Goal: Information Seeking & Learning: Understand process/instructions

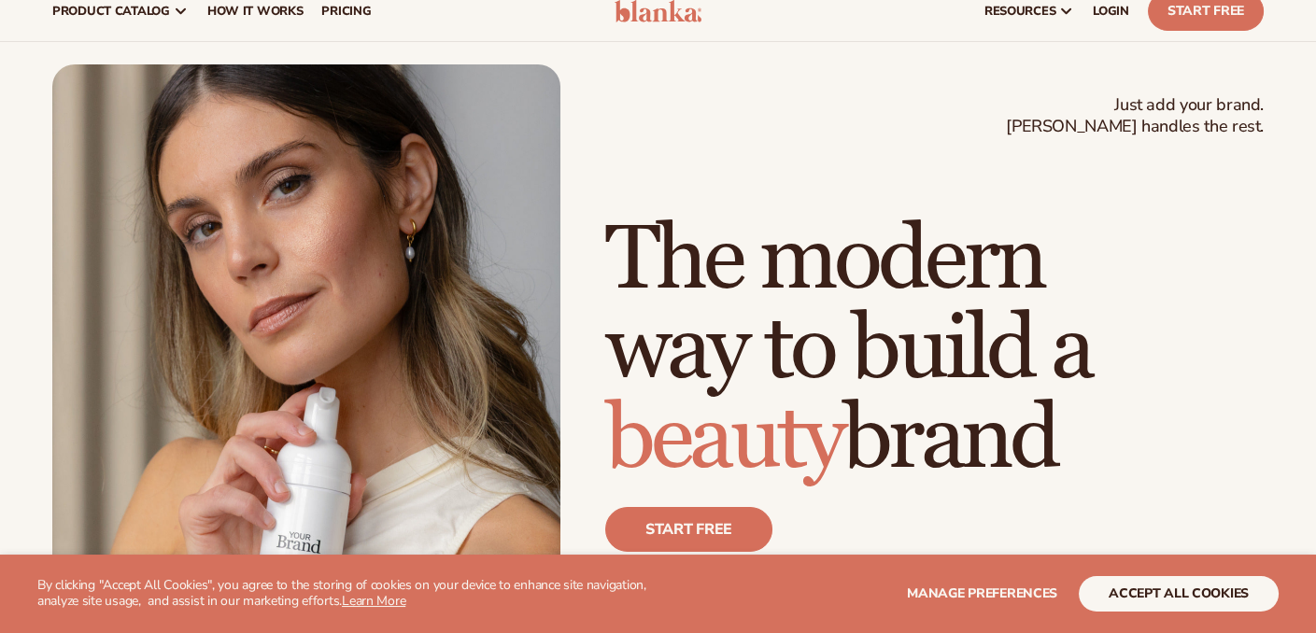
scroll to position [93, 0]
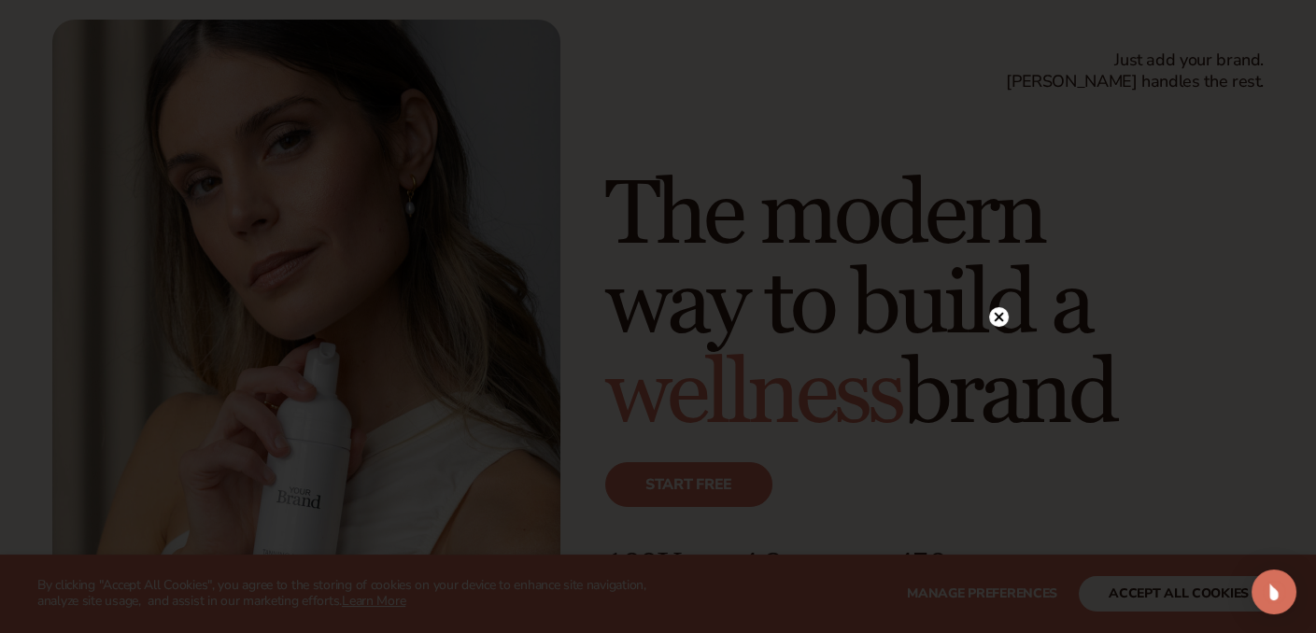
click at [1145, 602] on div at bounding box center [658, 316] width 1316 height 633
click at [996, 102] on icon at bounding box center [998, 103] width 9 height 9
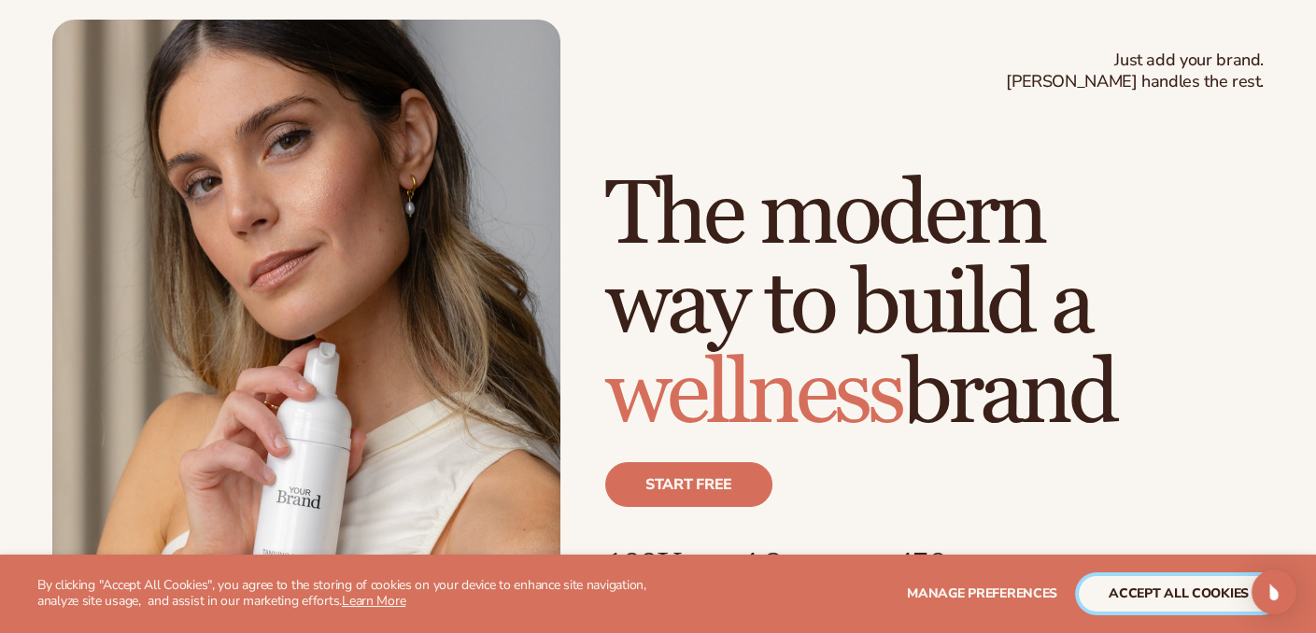
click at [1156, 600] on button "accept all cookies" at bounding box center [1179, 594] width 200 height 36
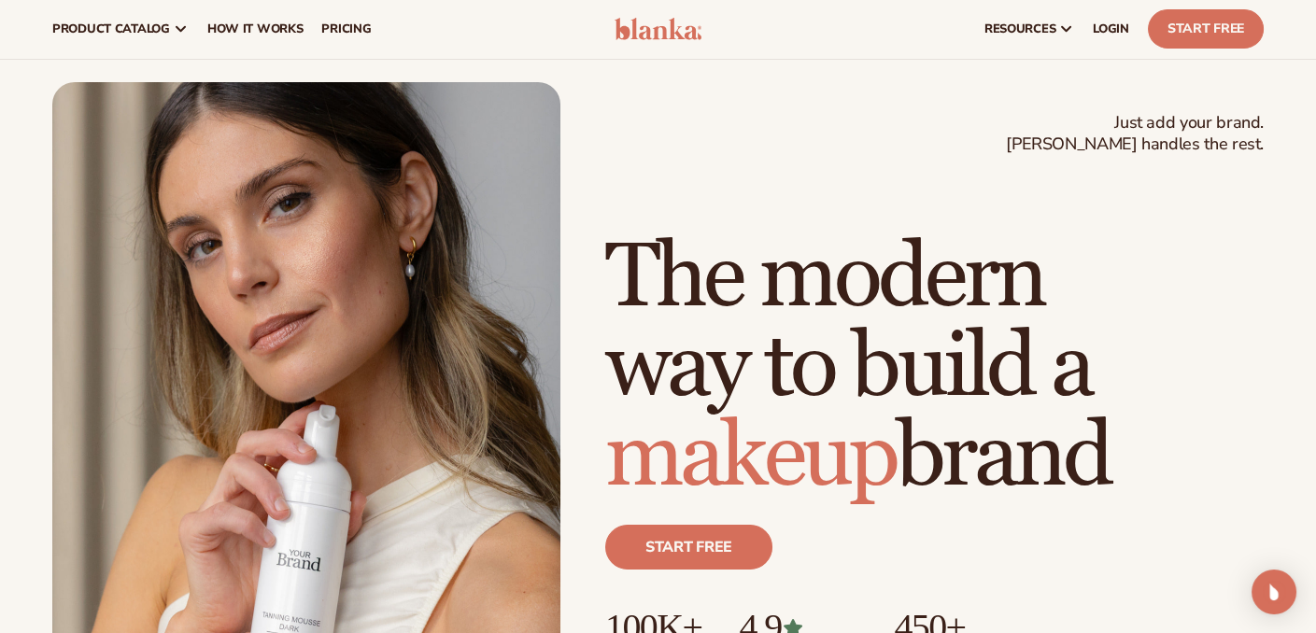
scroll to position [0, 0]
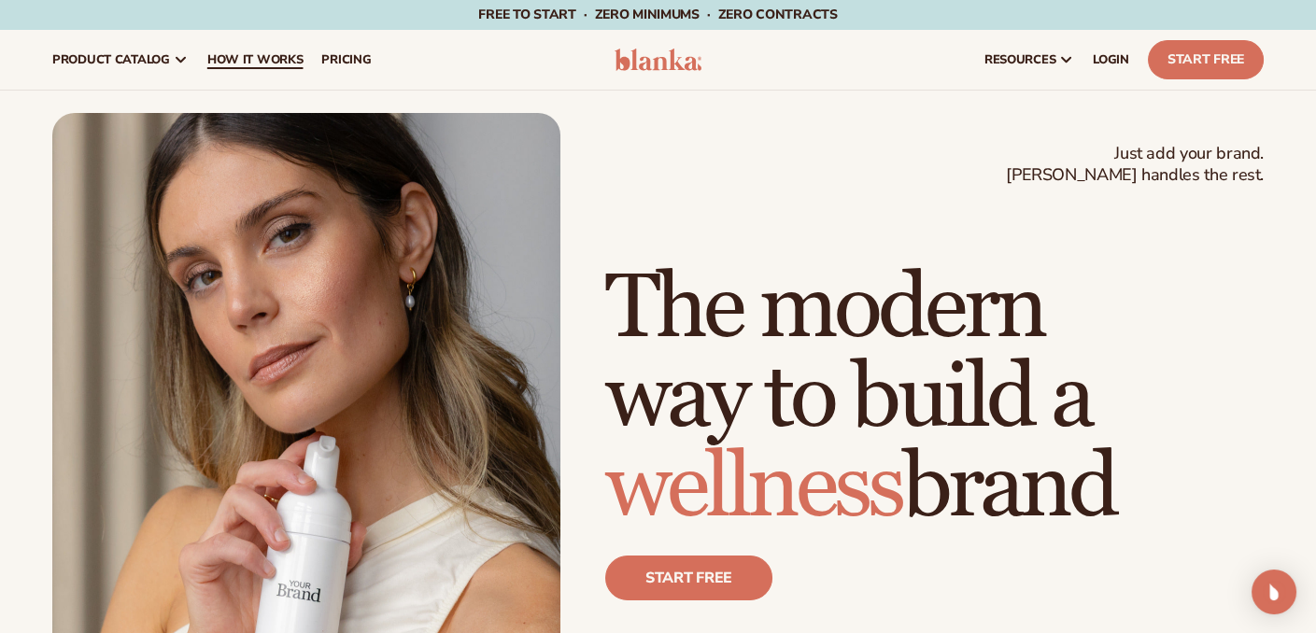
click at [237, 63] on span "How It Works" at bounding box center [255, 59] width 96 height 15
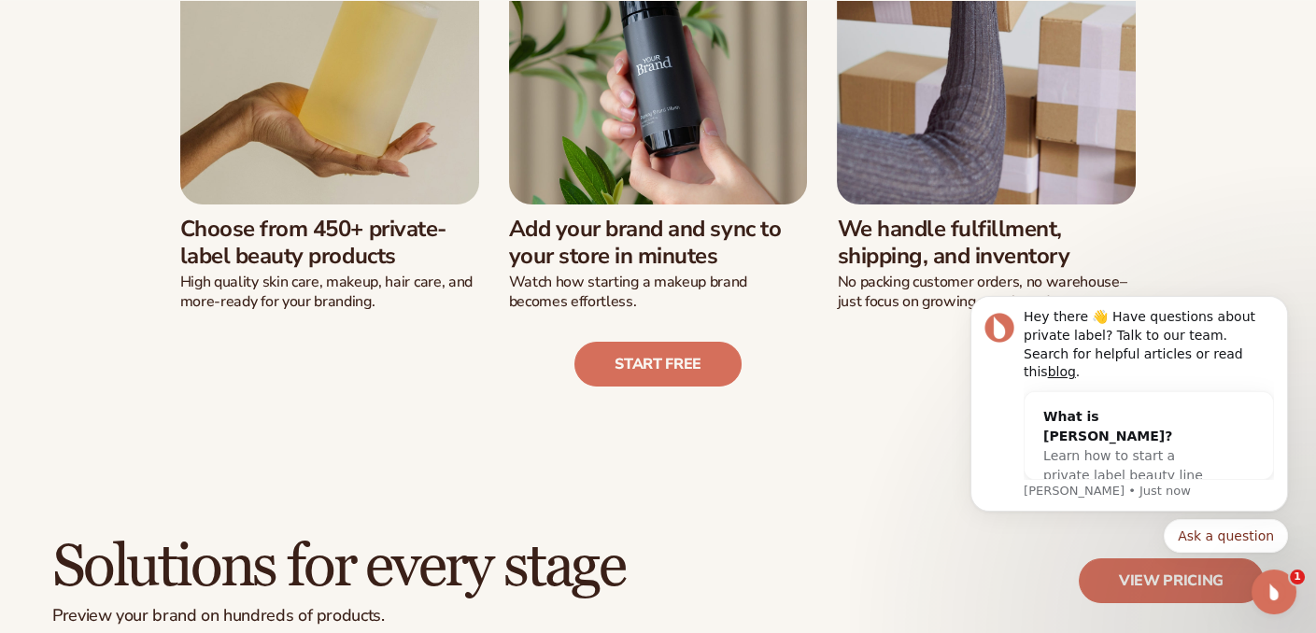
scroll to position [654, 0]
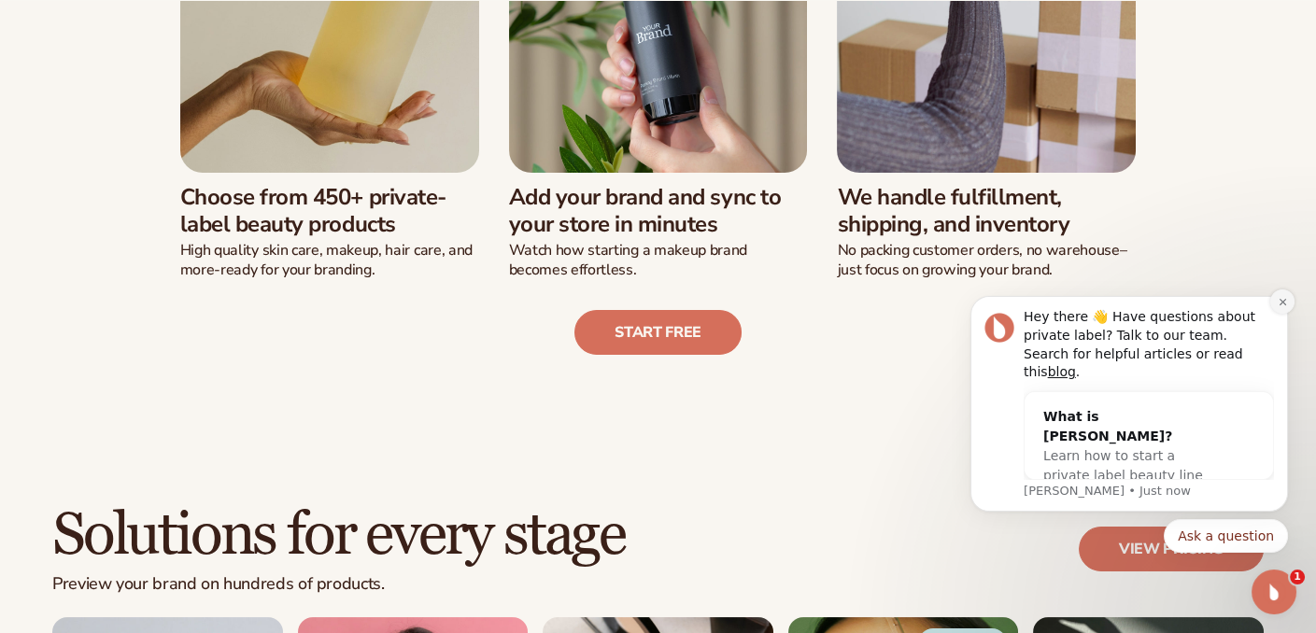
click at [1279, 307] on icon "Dismiss notification" at bounding box center [1283, 302] width 10 height 10
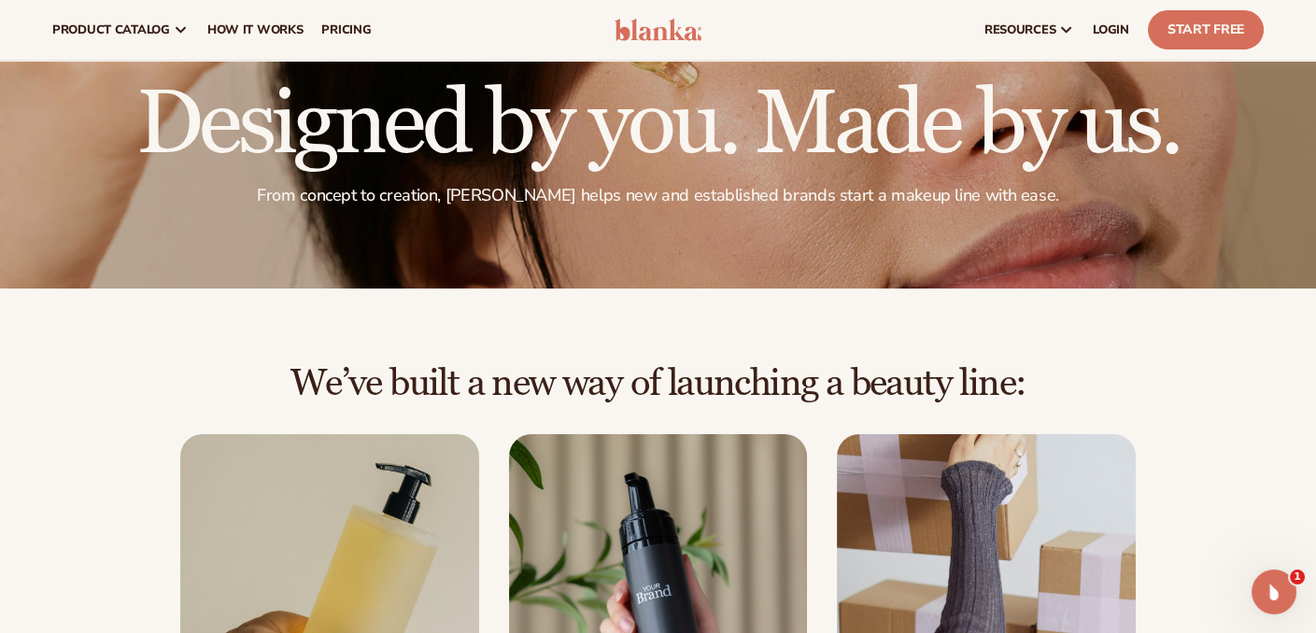
scroll to position [0, 0]
